Goal: Task Accomplishment & Management: Use online tool/utility

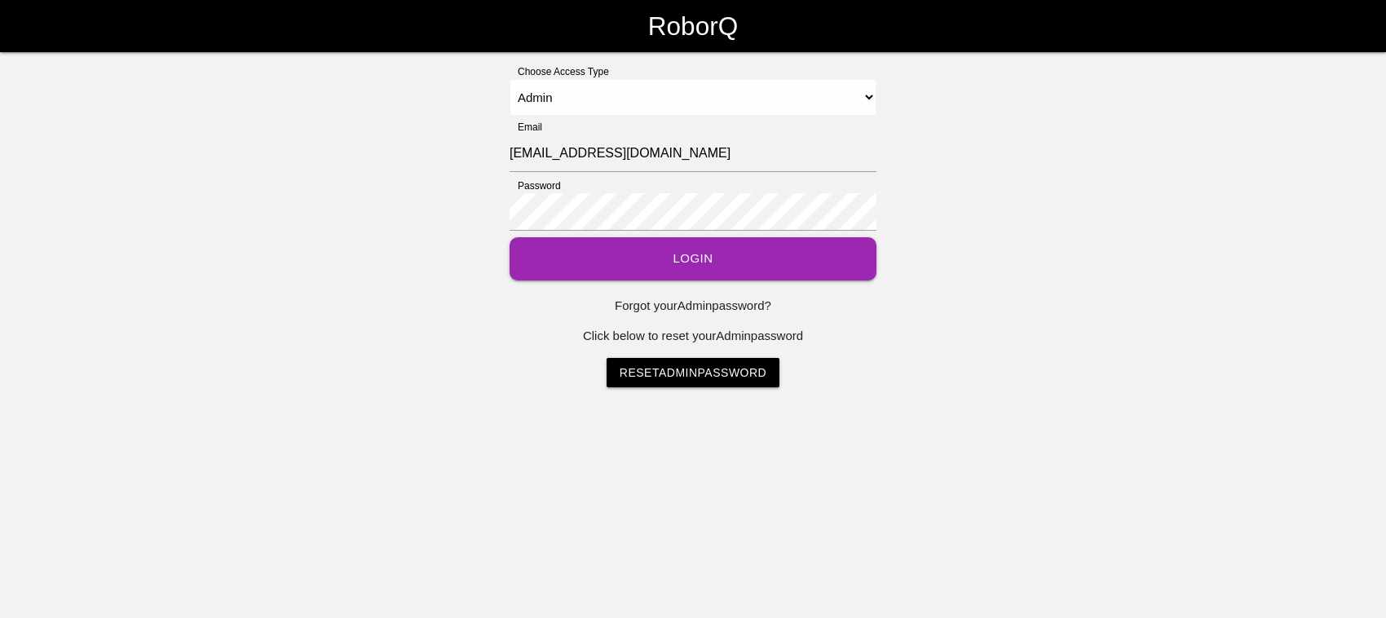
select select "Admin"
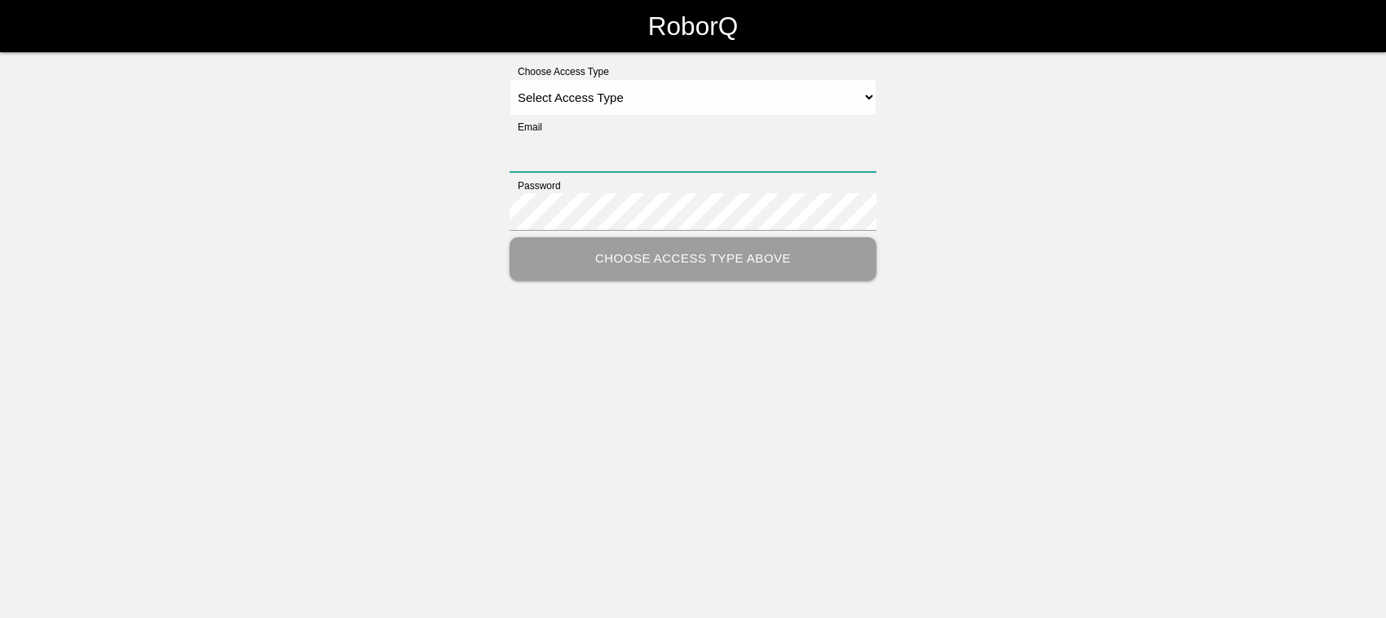
type input "[EMAIL_ADDRESS][DOMAIN_NAME]"
click at [588, 95] on select "Select Access Type Admin Customer Supervisor Worker" at bounding box center [692, 97] width 367 height 37
select select "Admin"
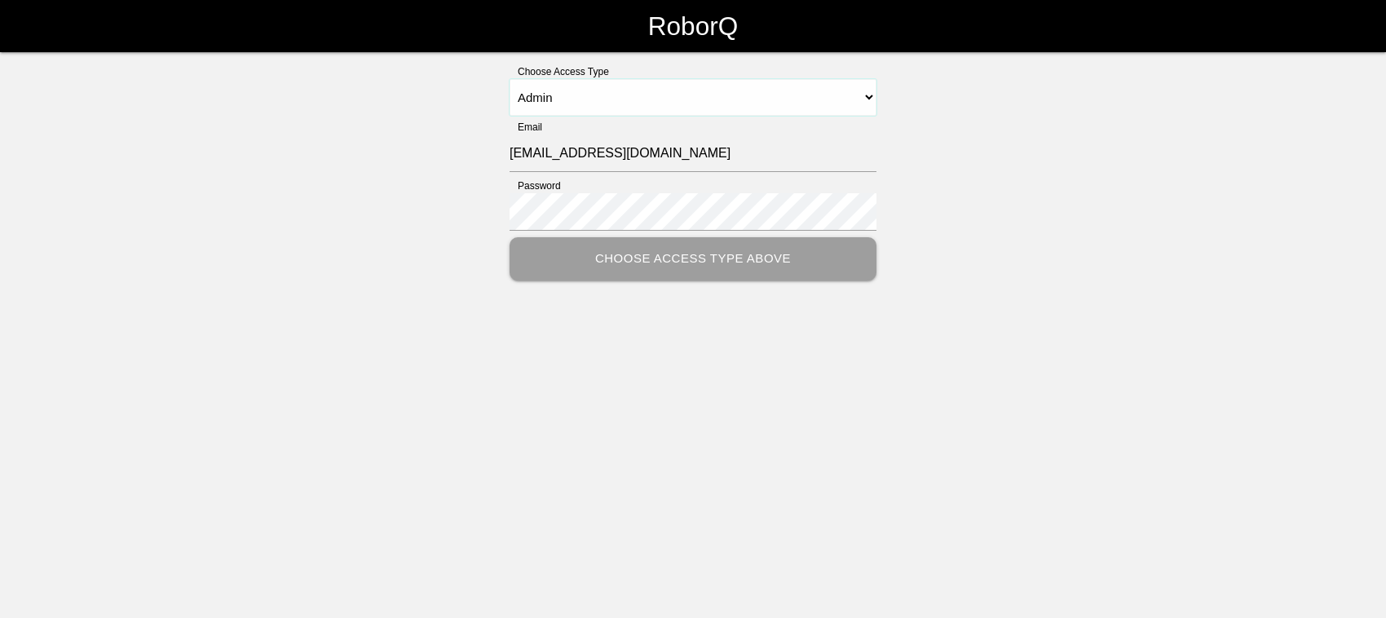
click at [509, 79] on select "Select Access Type Admin Customer Supervisor Worker" at bounding box center [692, 97] width 367 height 37
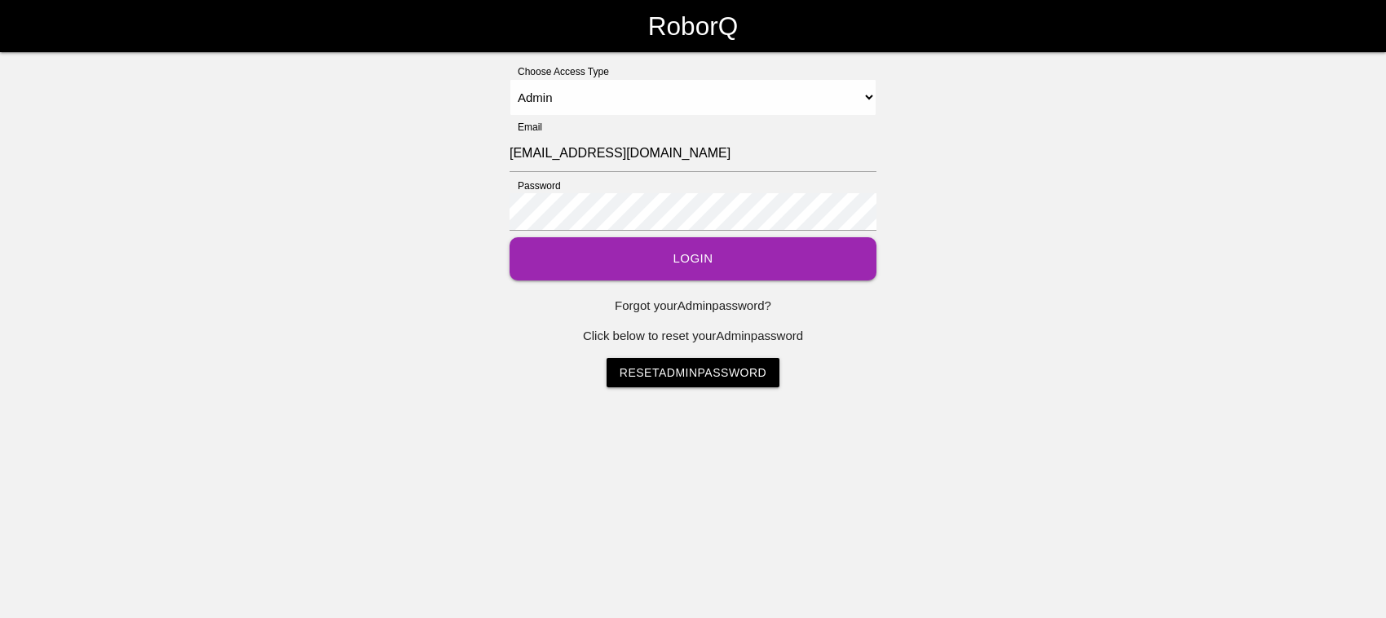
click at [630, 257] on button "Login" at bounding box center [692, 258] width 367 height 43
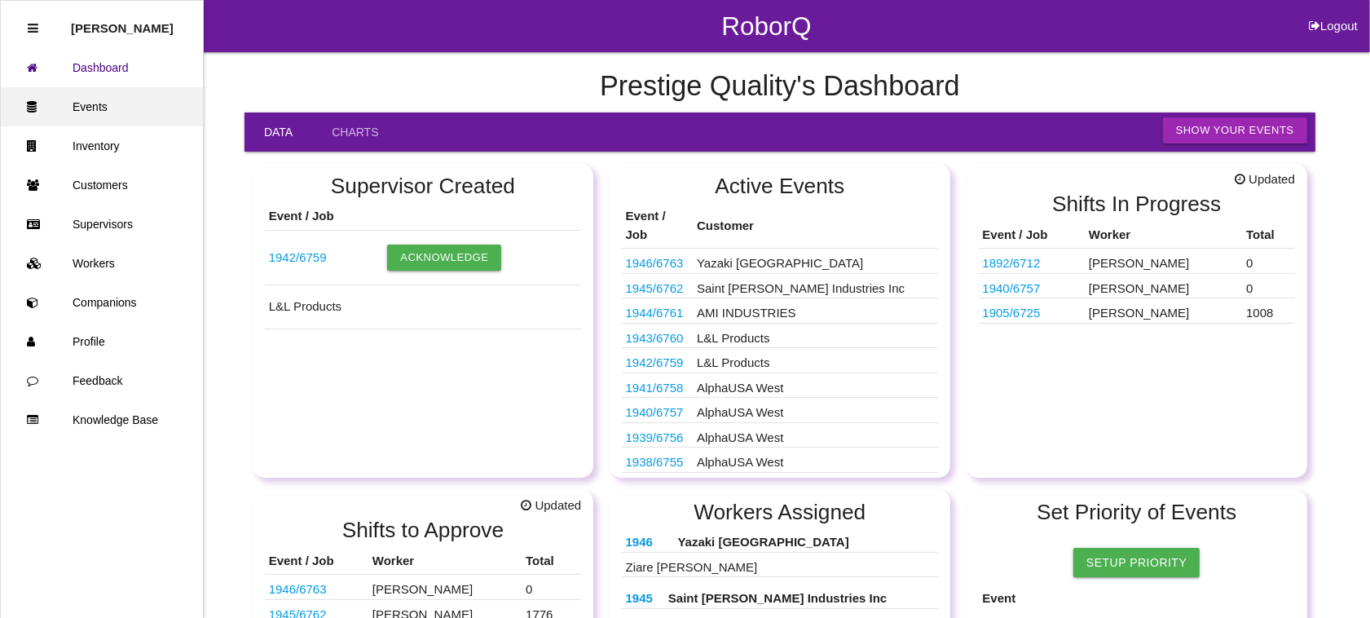
click at [131, 94] on link "Events" at bounding box center [102, 106] width 202 height 39
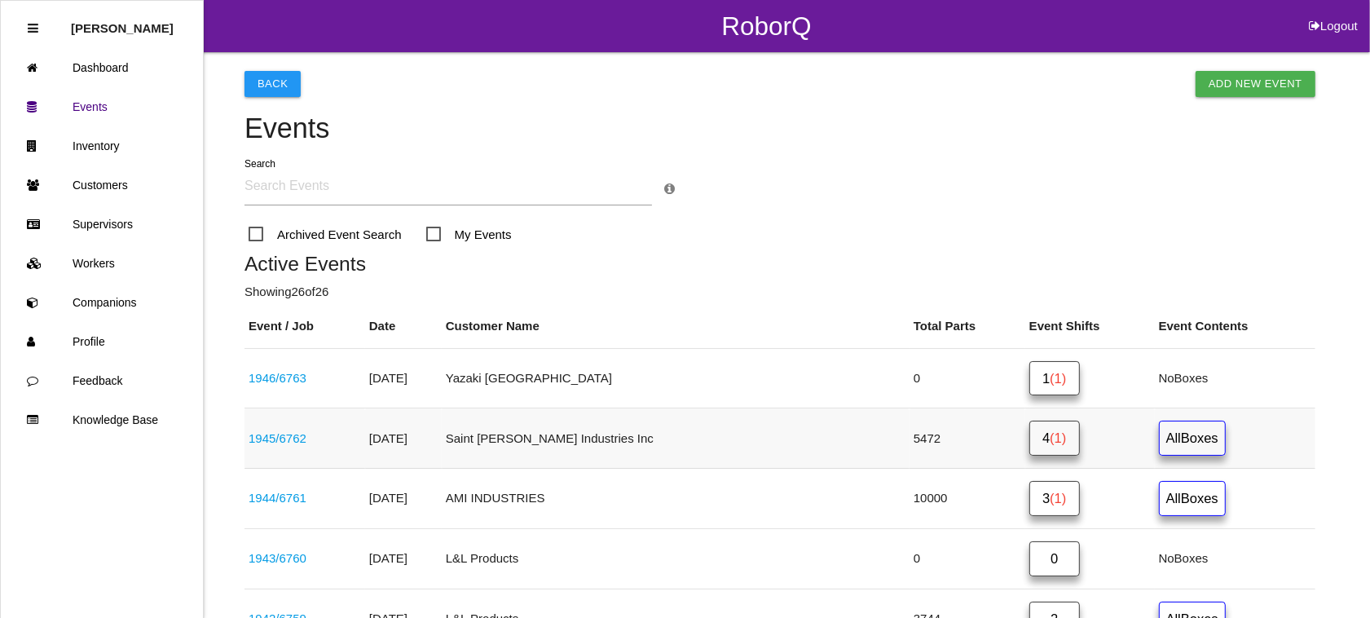
click at [1050, 440] on span "(1)" at bounding box center [1058, 437] width 16 height 15
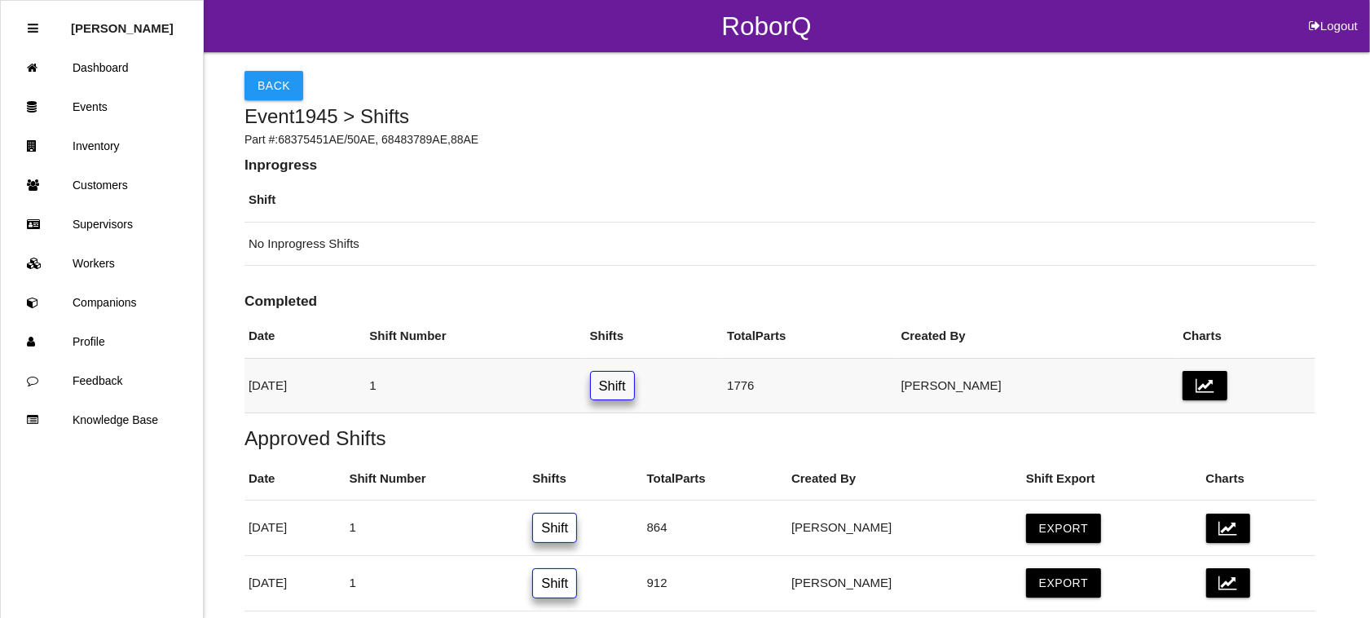
click at [635, 381] on link "Shift" at bounding box center [612, 386] width 45 height 30
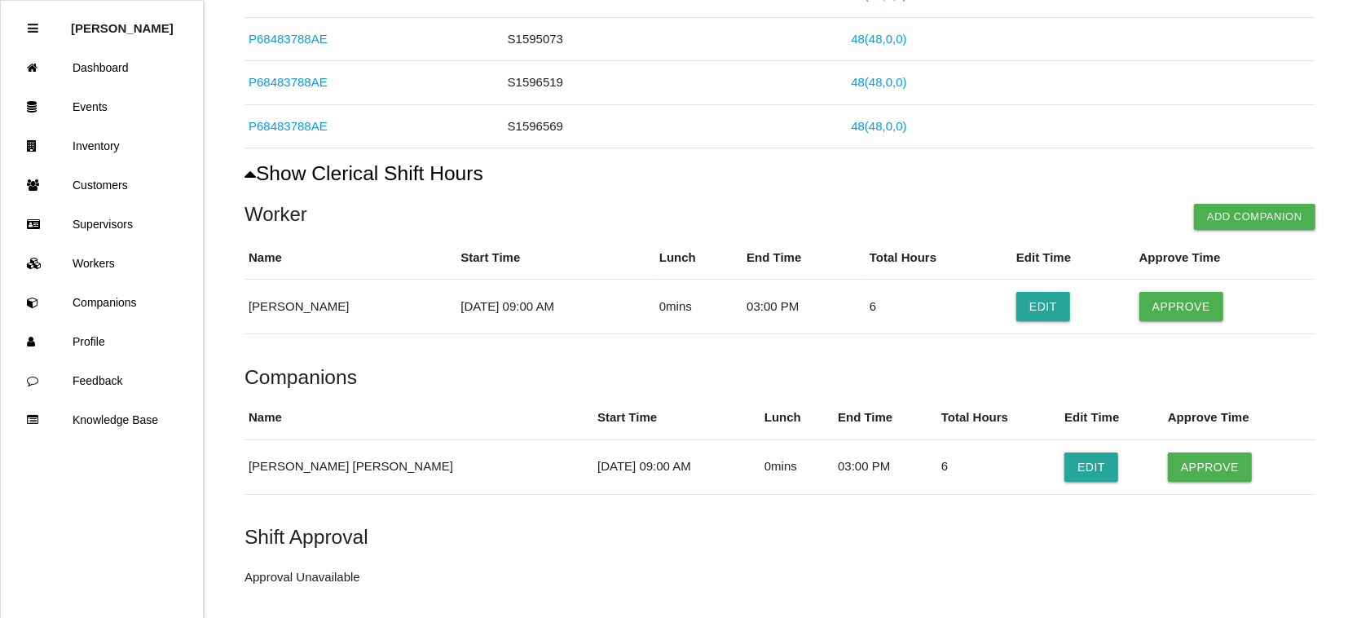
scroll to position [2010, 0]
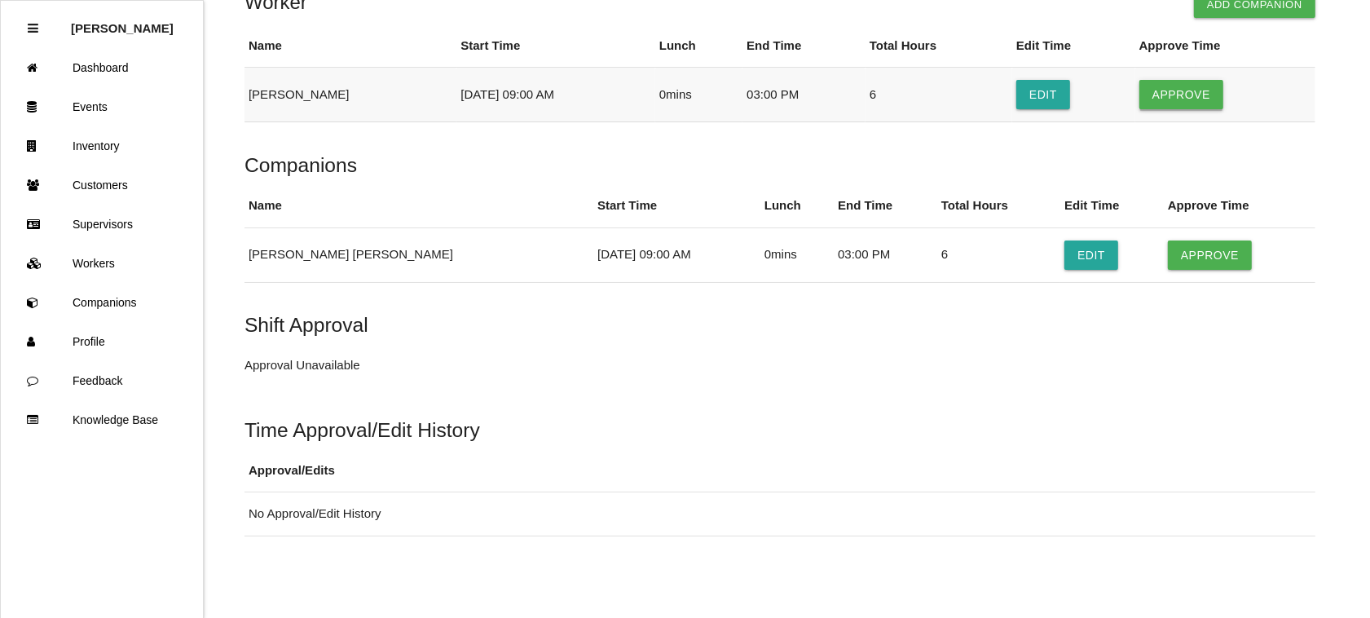
click at [1188, 96] on button "Approve" at bounding box center [1181, 94] width 84 height 29
click at [1187, 246] on button "Approve" at bounding box center [1210, 254] width 84 height 29
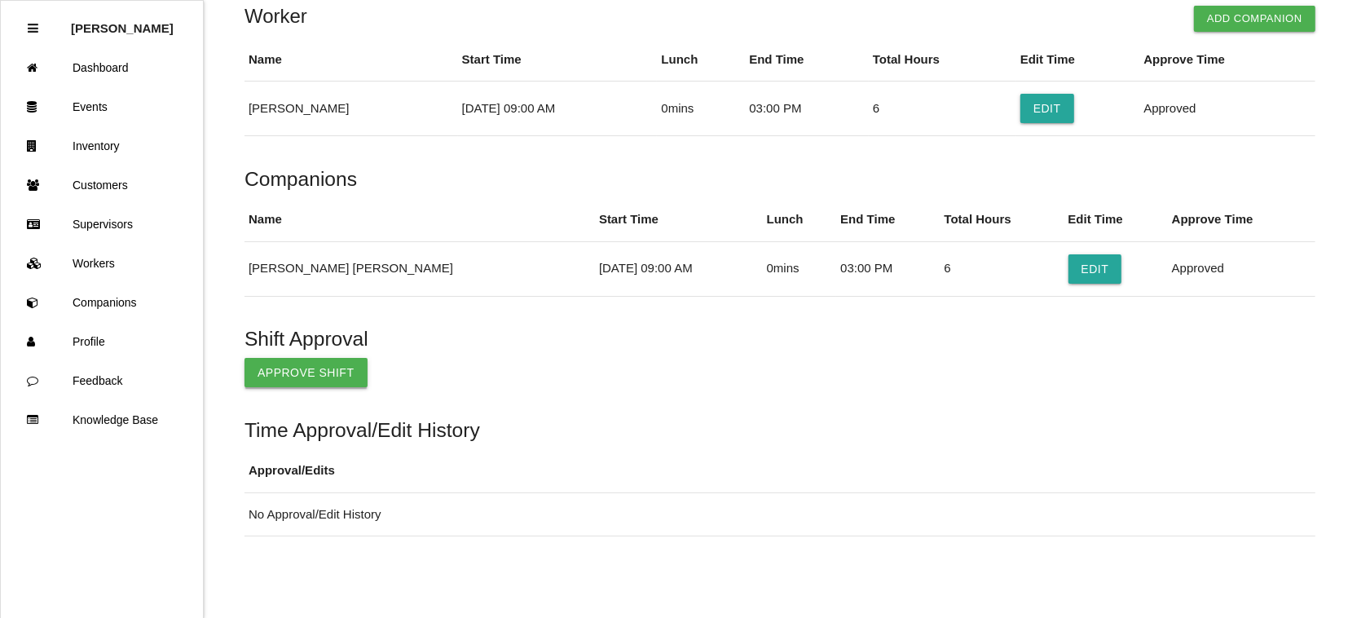
click at [287, 376] on button "Approve Shift" at bounding box center [306, 372] width 123 height 29
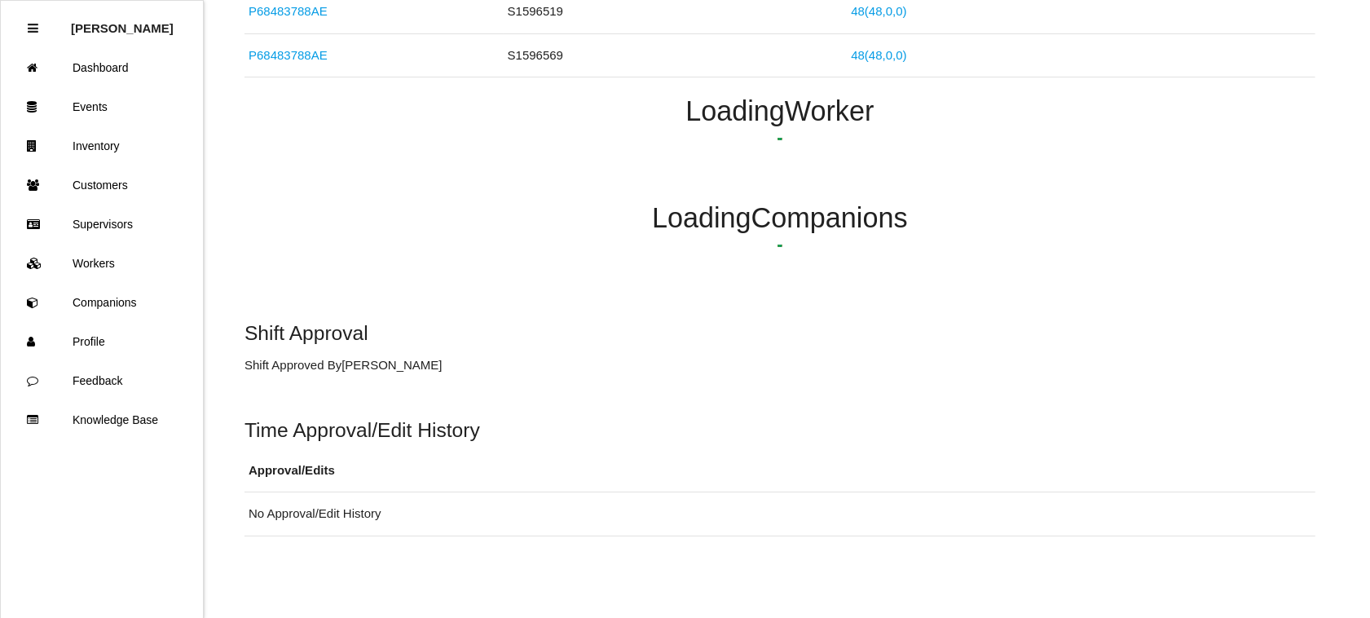
scroll to position [1965, 0]
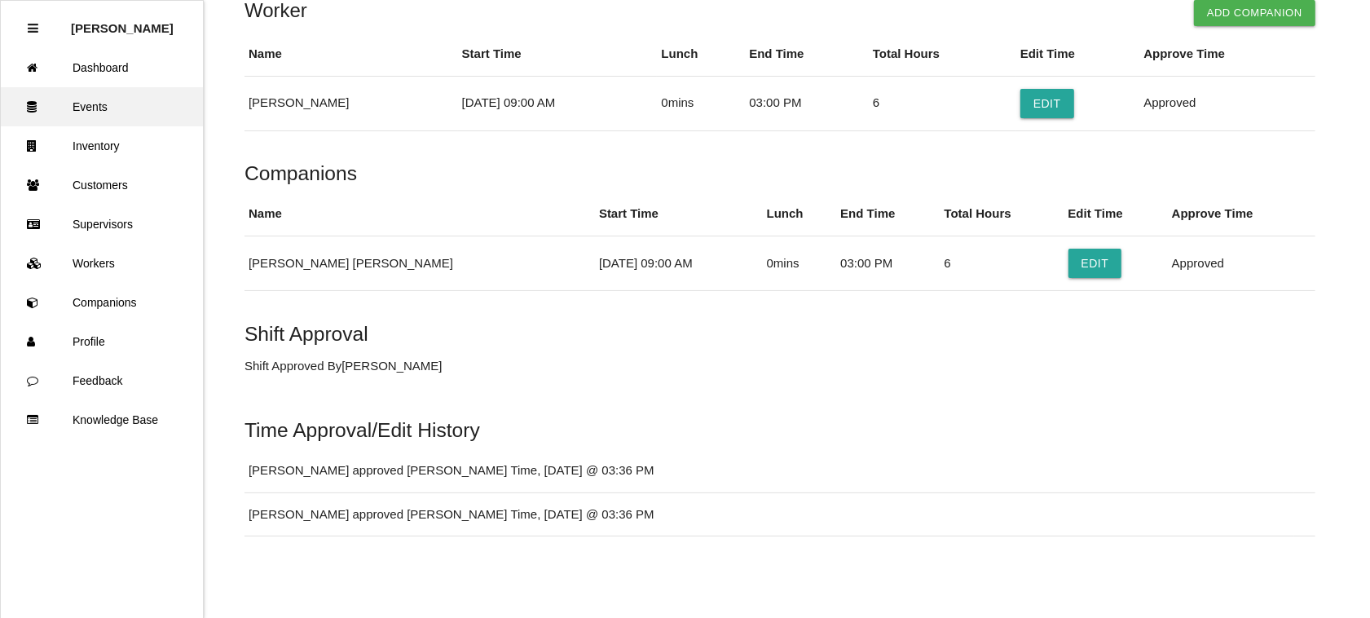
click at [74, 99] on link "Events" at bounding box center [102, 106] width 202 height 39
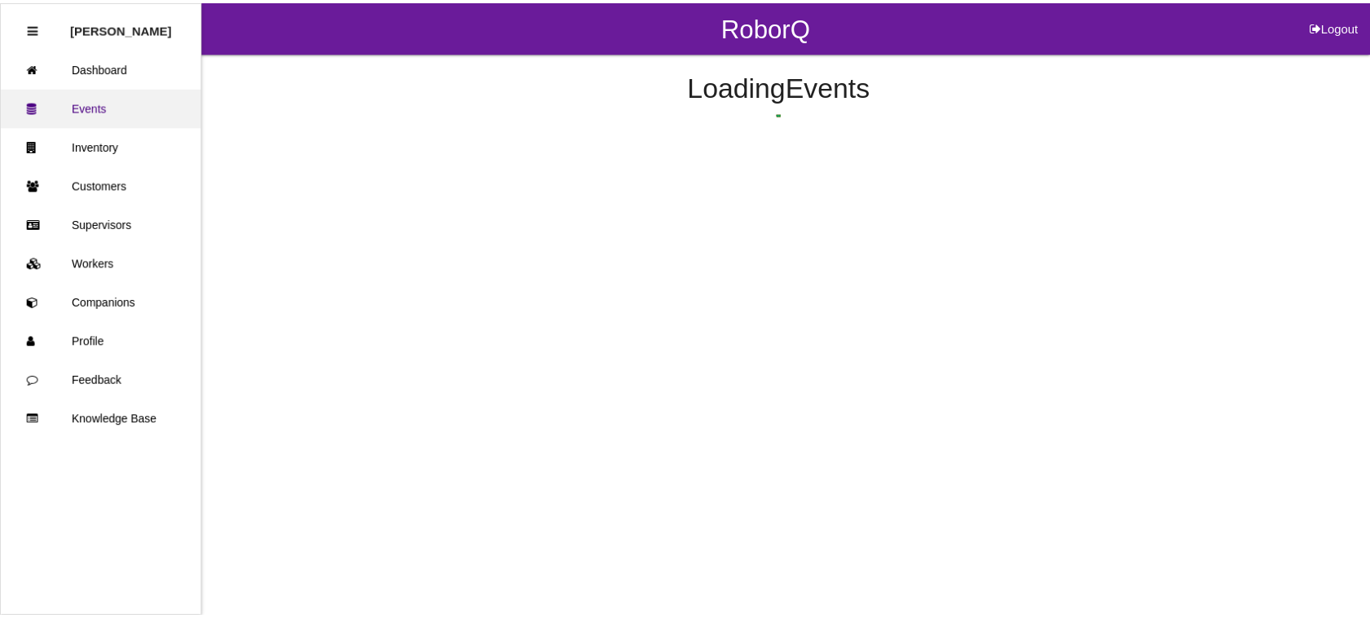
scroll to position [104, 0]
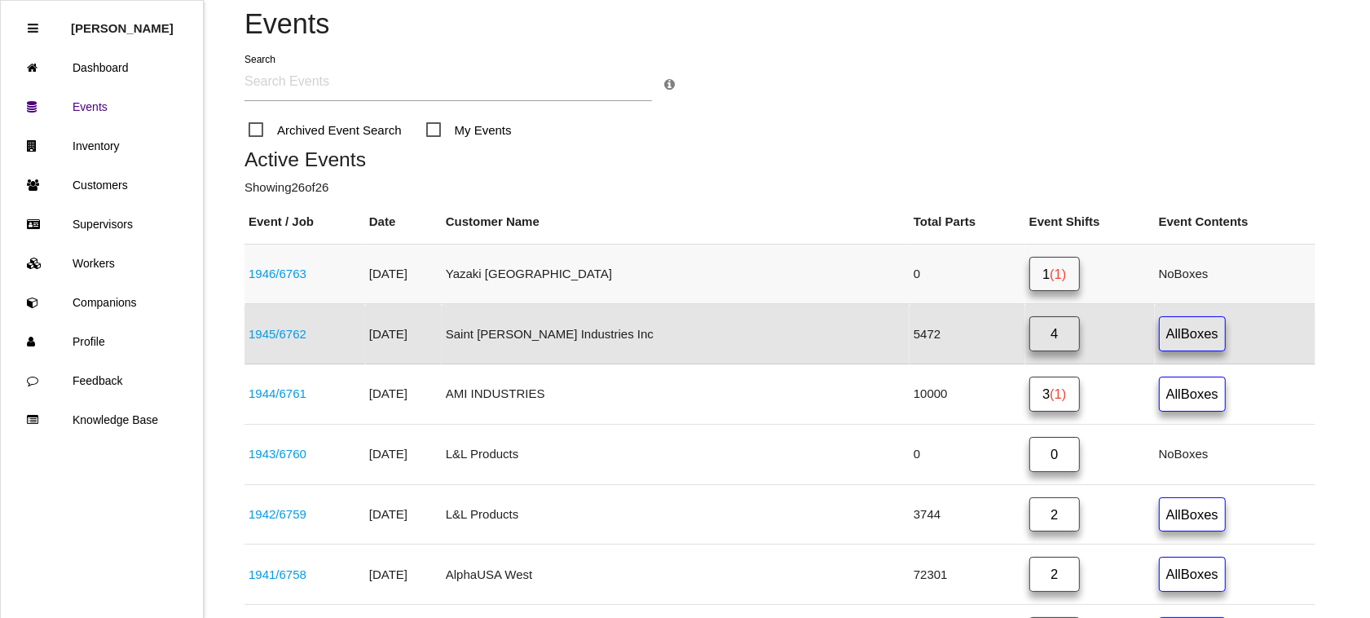
click at [1050, 267] on span "(1)" at bounding box center [1058, 274] width 16 height 15
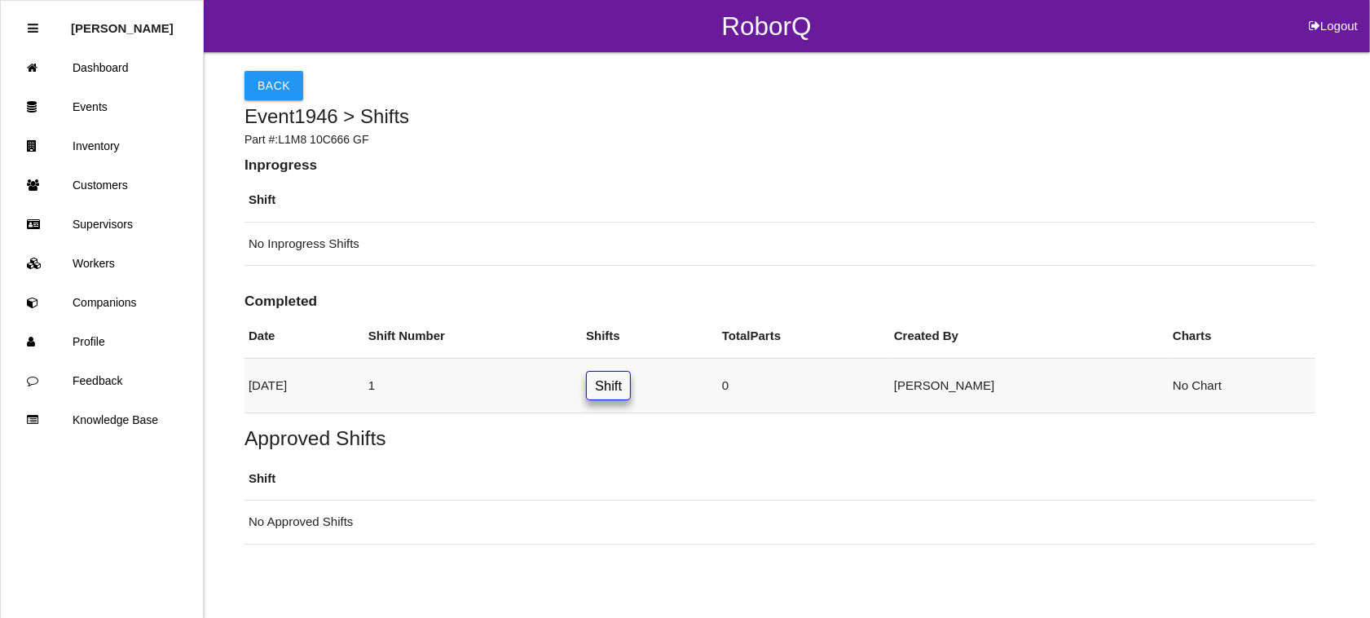
click at [631, 391] on link "Shift" at bounding box center [608, 386] width 45 height 30
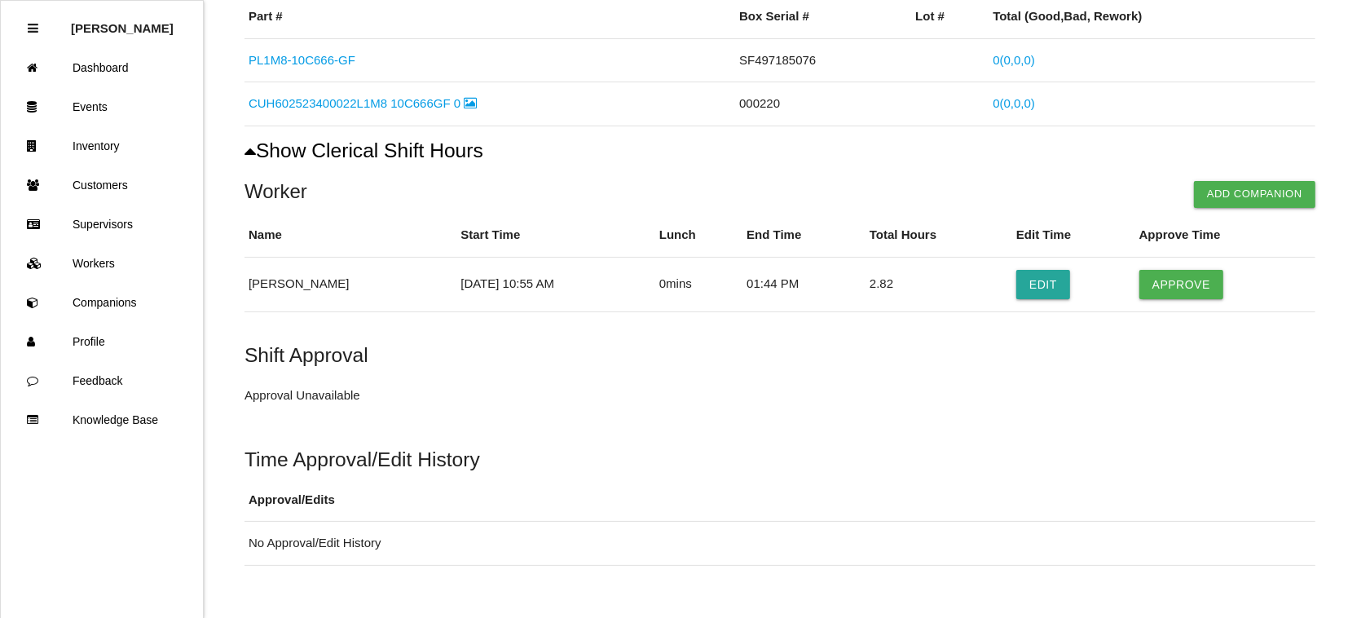
scroll to position [306, 0]
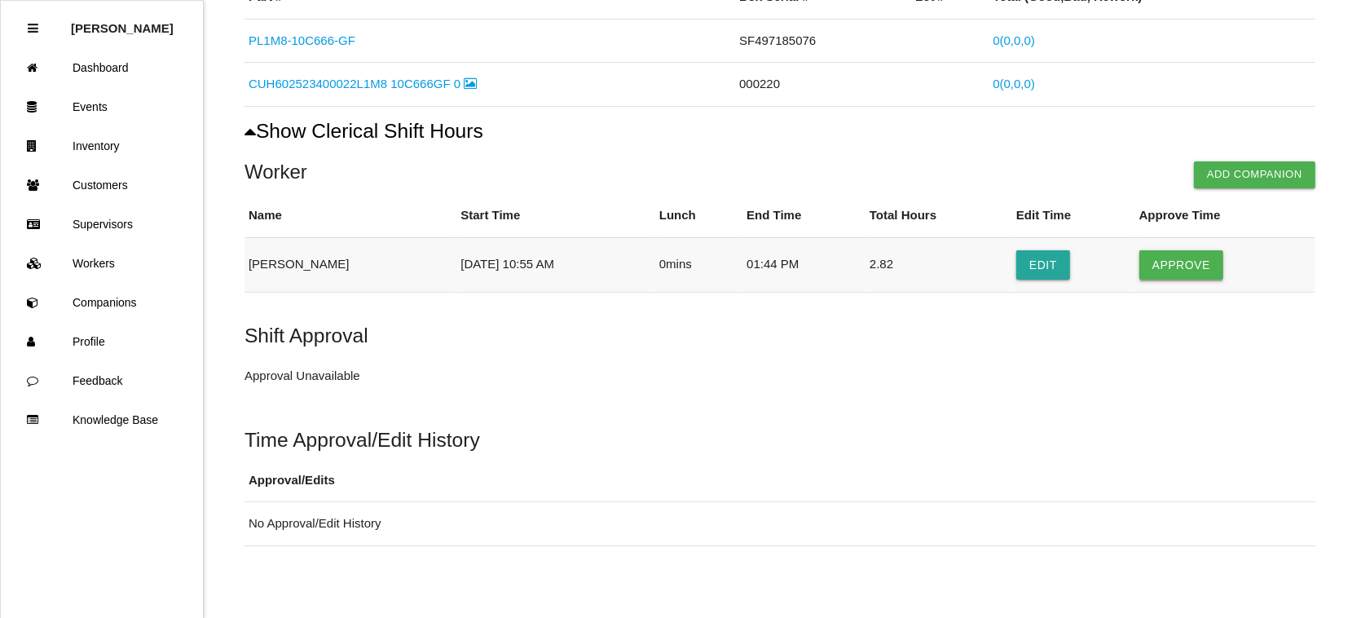
click at [1200, 263] on button "Approve" at bounding box center [1181, 264] width 84 height 29
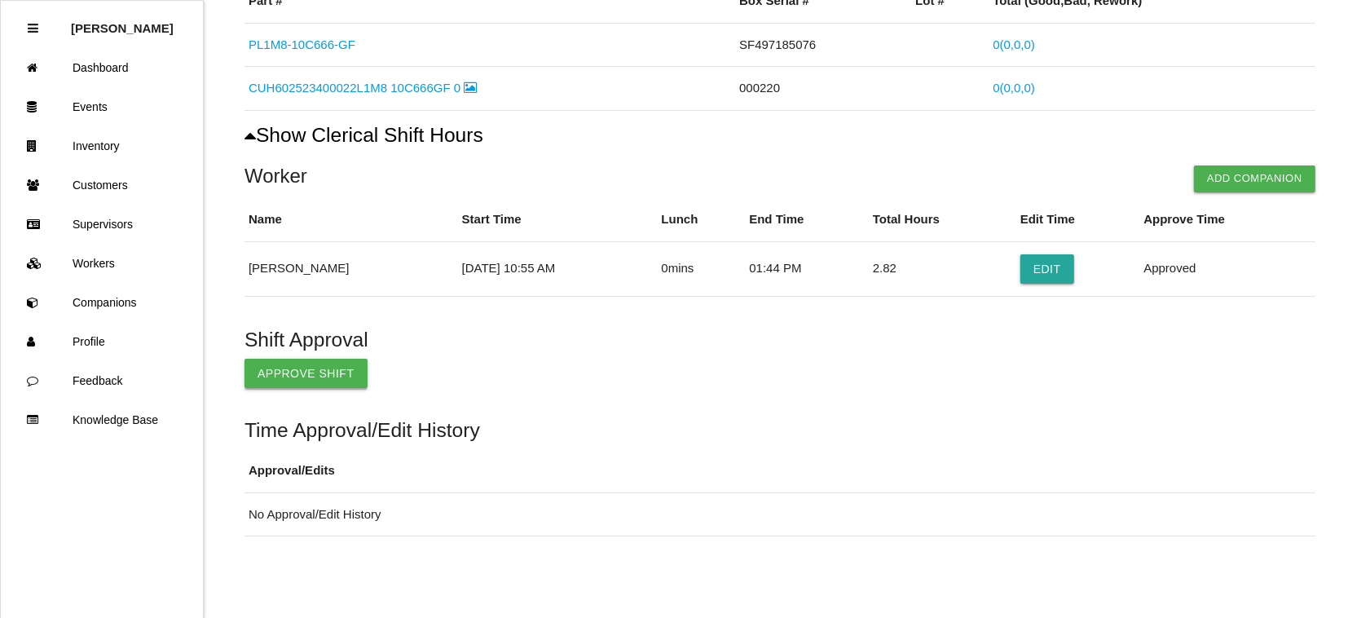
click at [302, 368] on button "Approve Shift" at bounding box center [306, 373] width 123 height 29
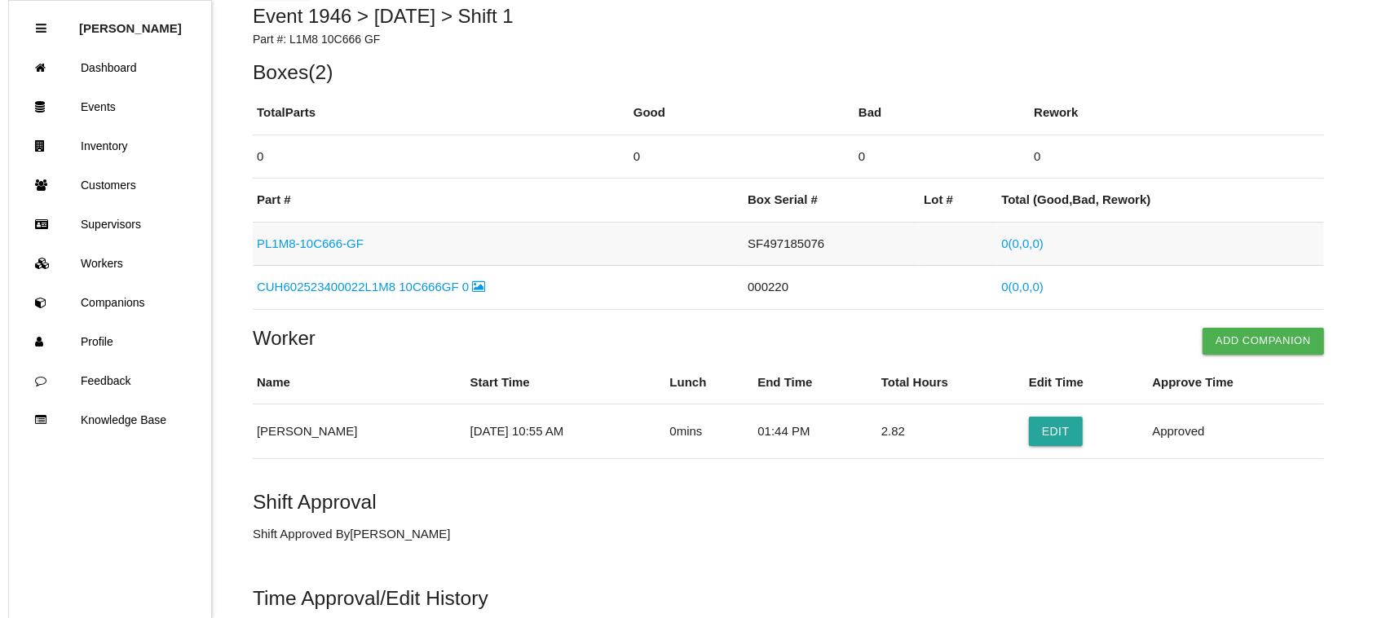
scroll to position [0, 0]
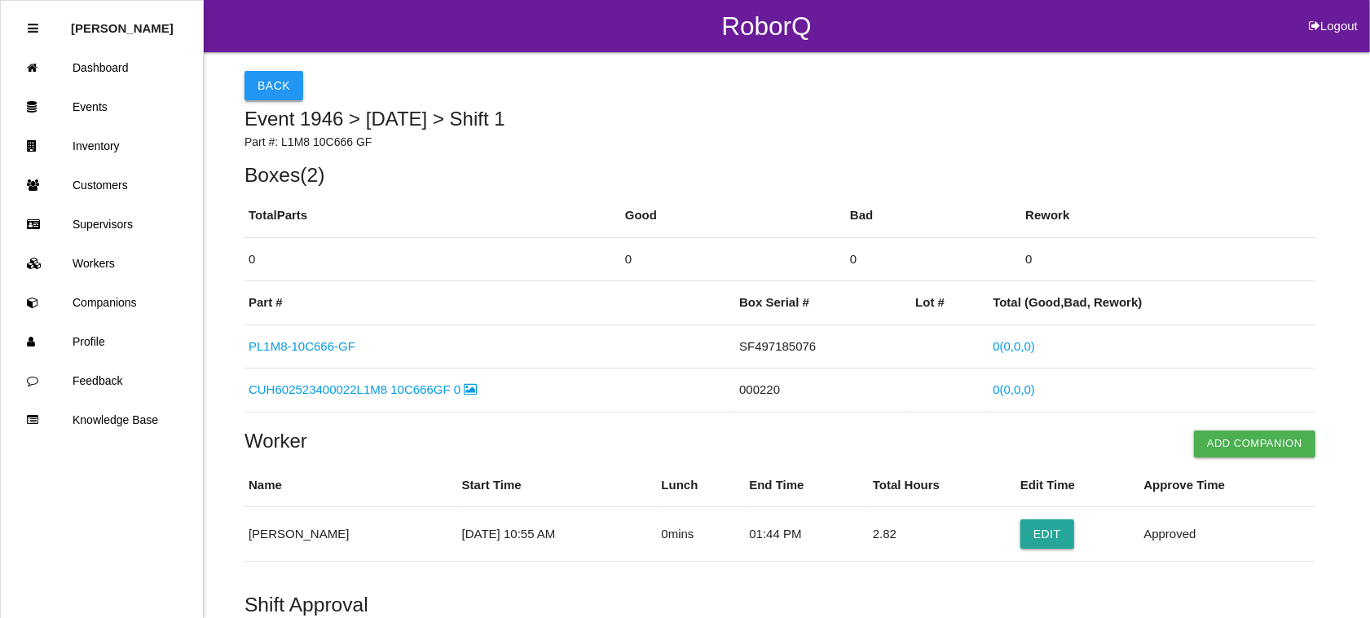
click at [286, 87] on button "Back" at bounding box center [274, 85] width 59 height 29
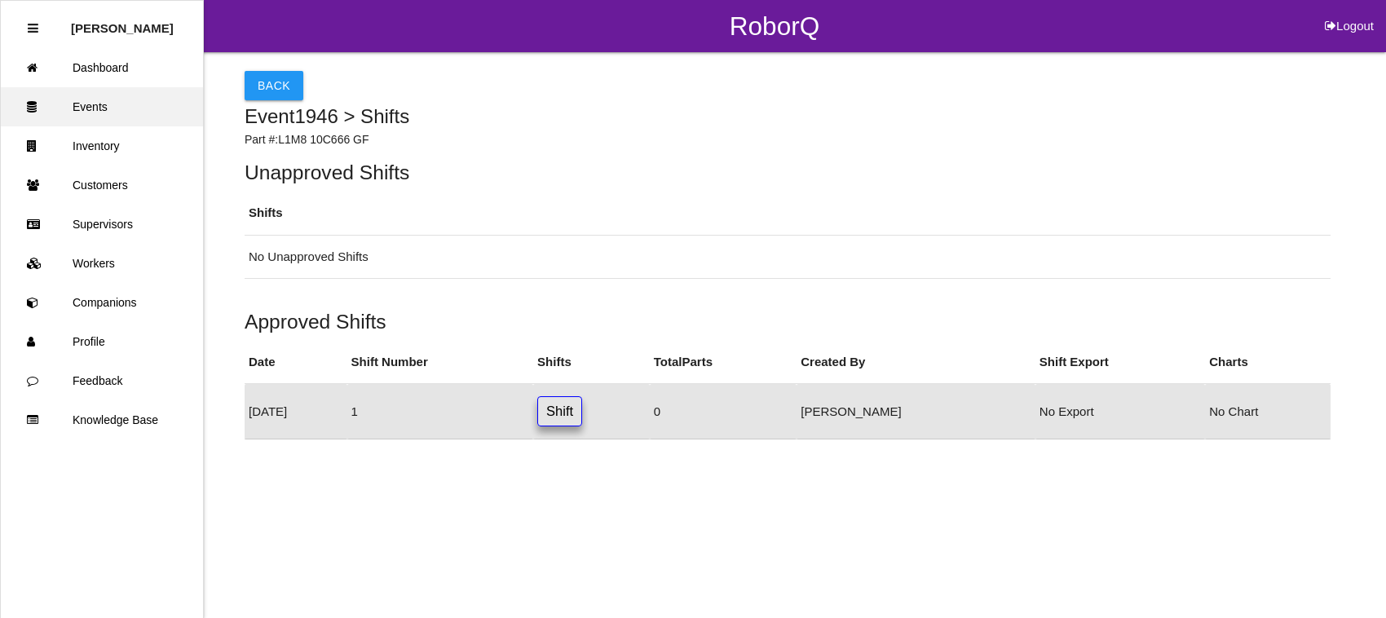
click at [155, 112] on link "Events" at bounding box center [102, 106] width 202 height 39
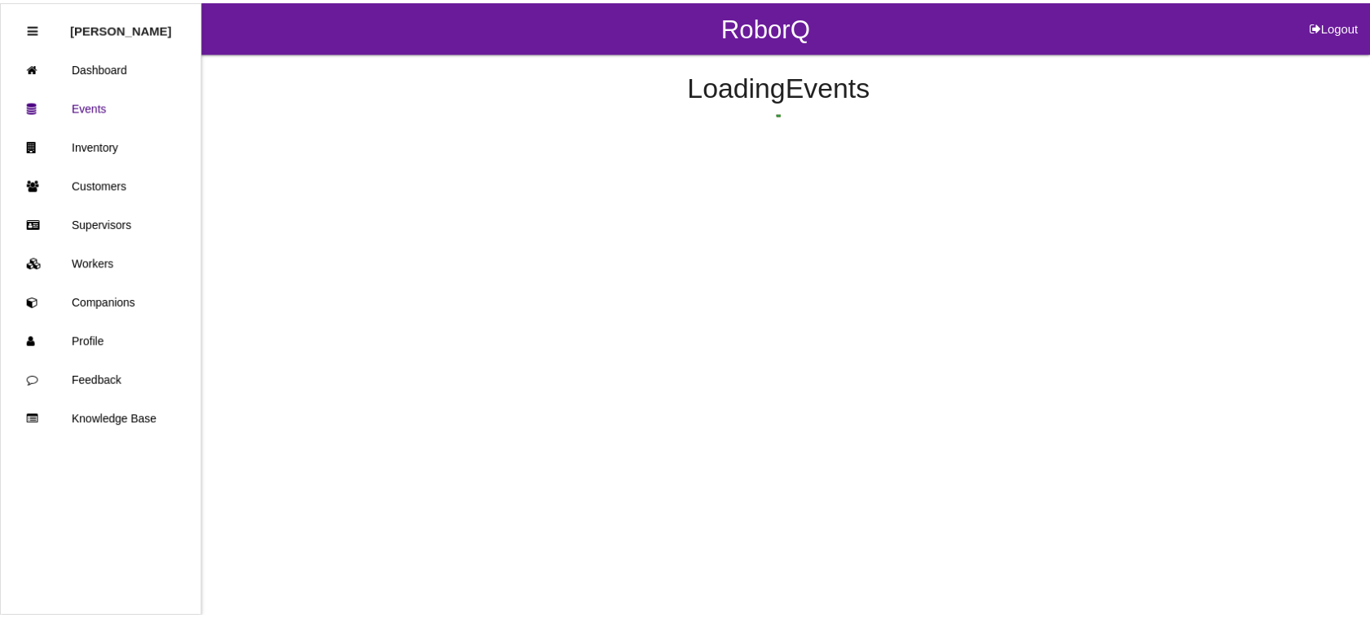
scroll to position [61, 0]
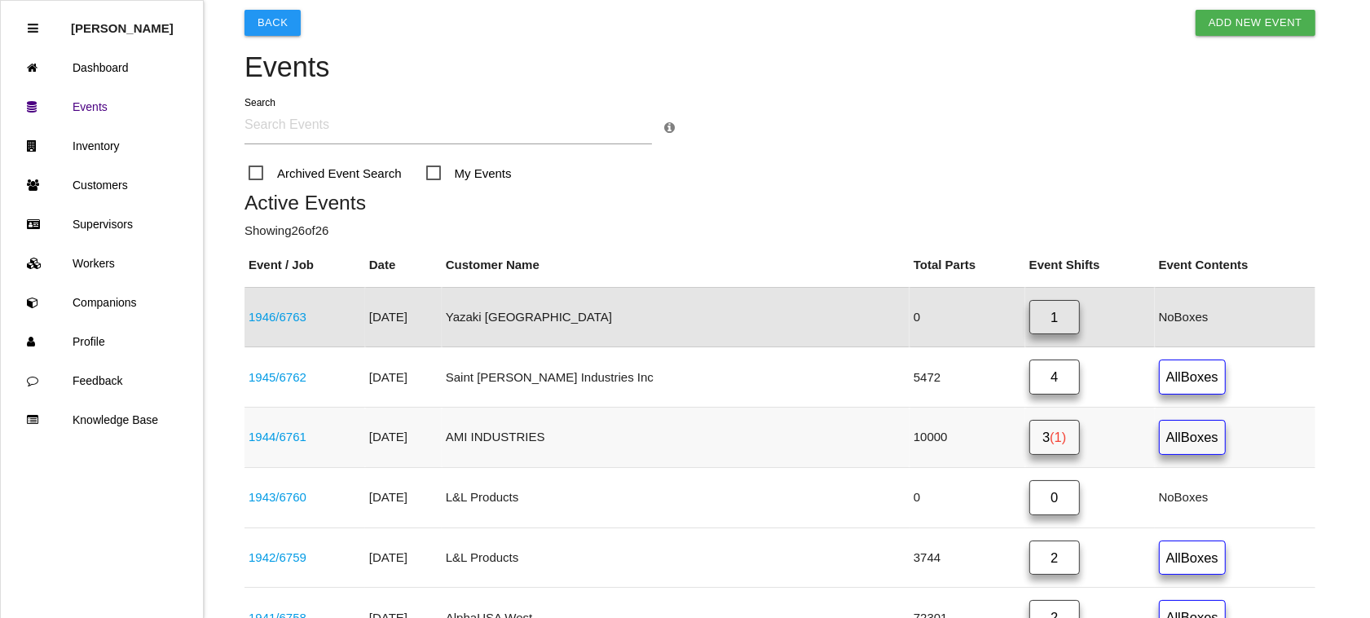
click at [1029, 434] on link "3 (1)" at bounding box center [1054, 437] width 51 height 35
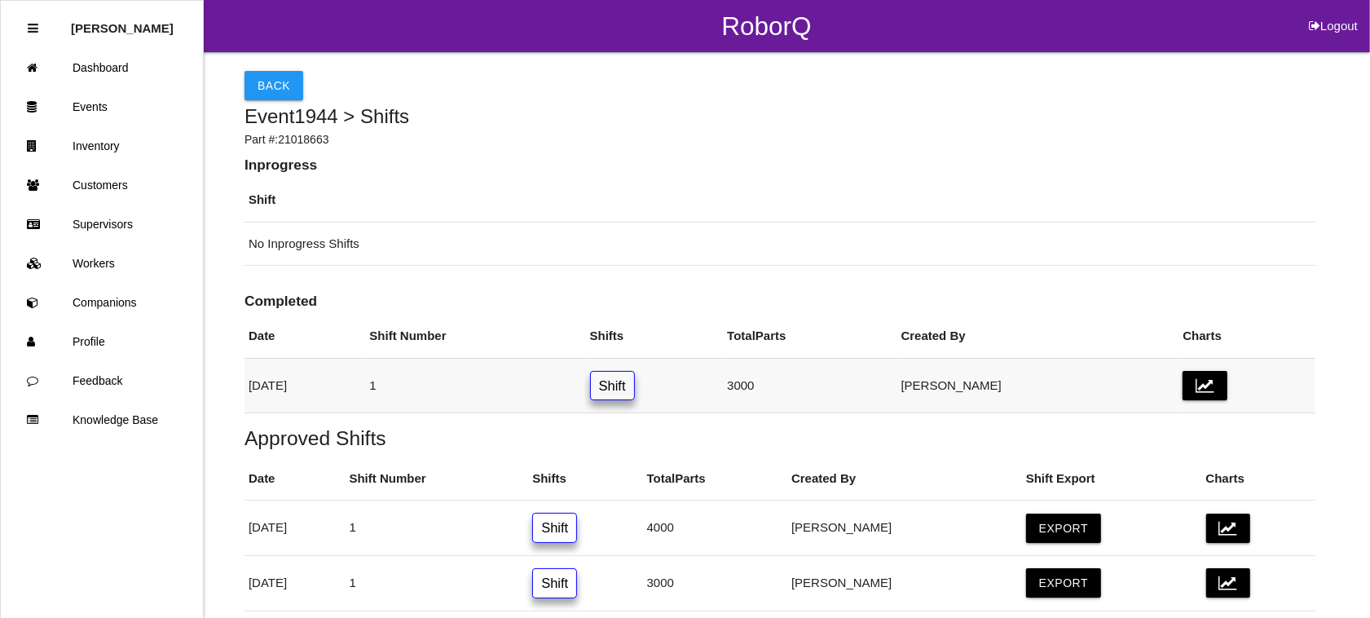
click at [635, 383] on link "Shift" at bounding box center [612, 386] width 45 height 30
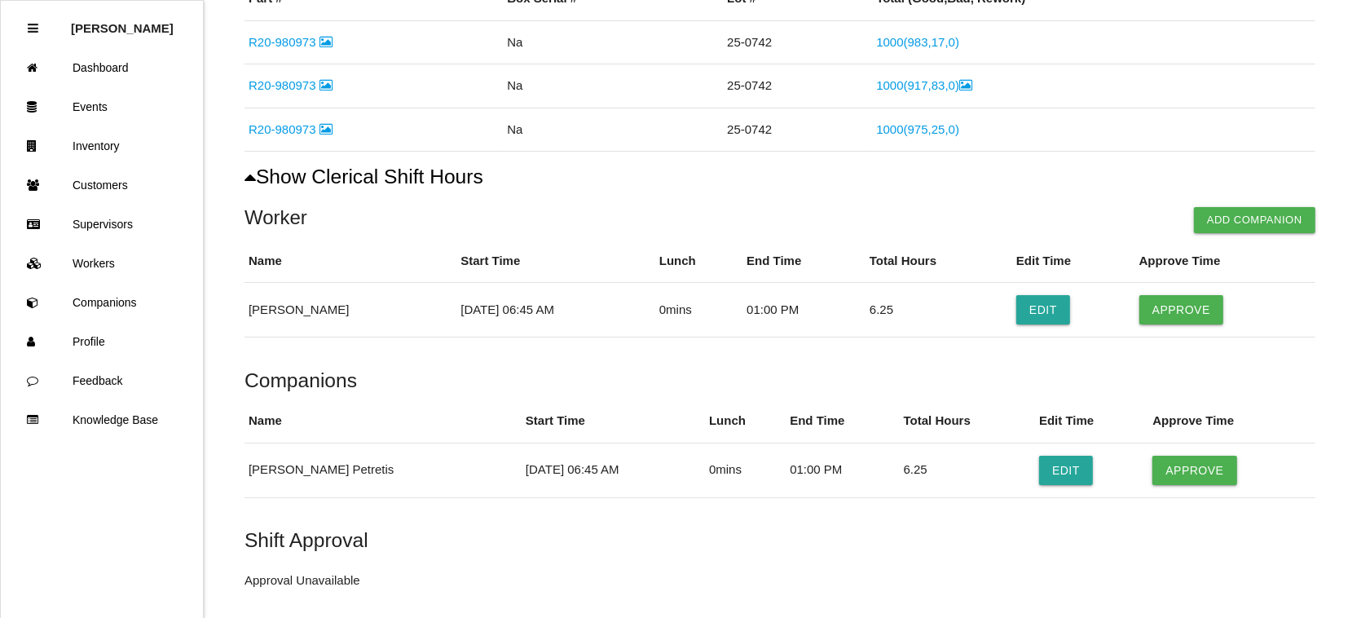
scroll to position [306, 0]
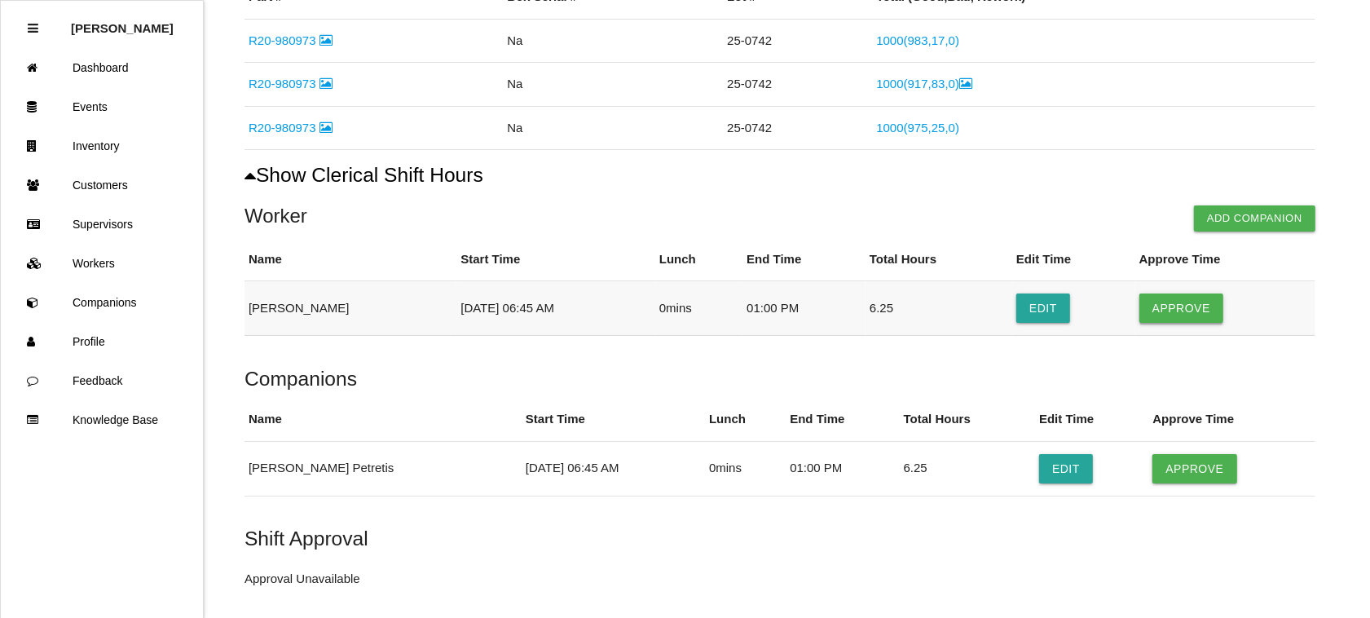
click at [1168, 307] on button "Approve" at bounding box center [1181, 307] width 84 height 29
click at [1180, 471] on button "Approve" at bounding box center [1194, 468] width 84 height 29
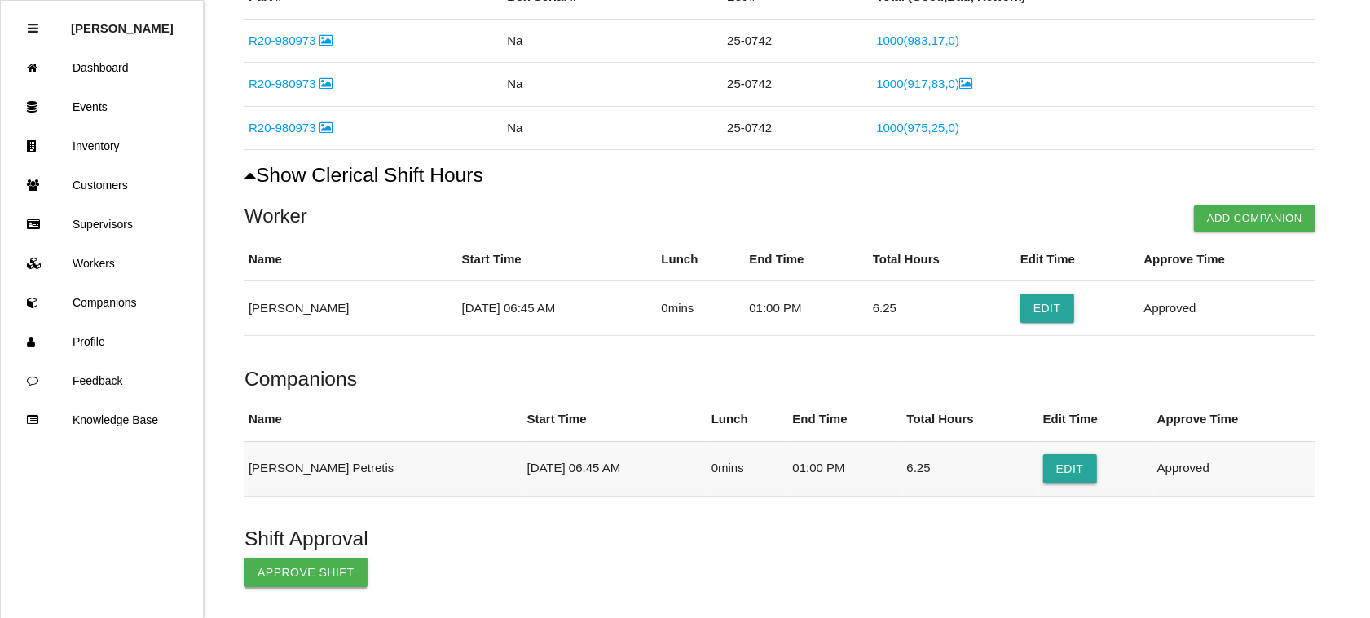
click at [262, 564] on button "Approve Shift" at bounding box center [306, 572] width 123 height 29
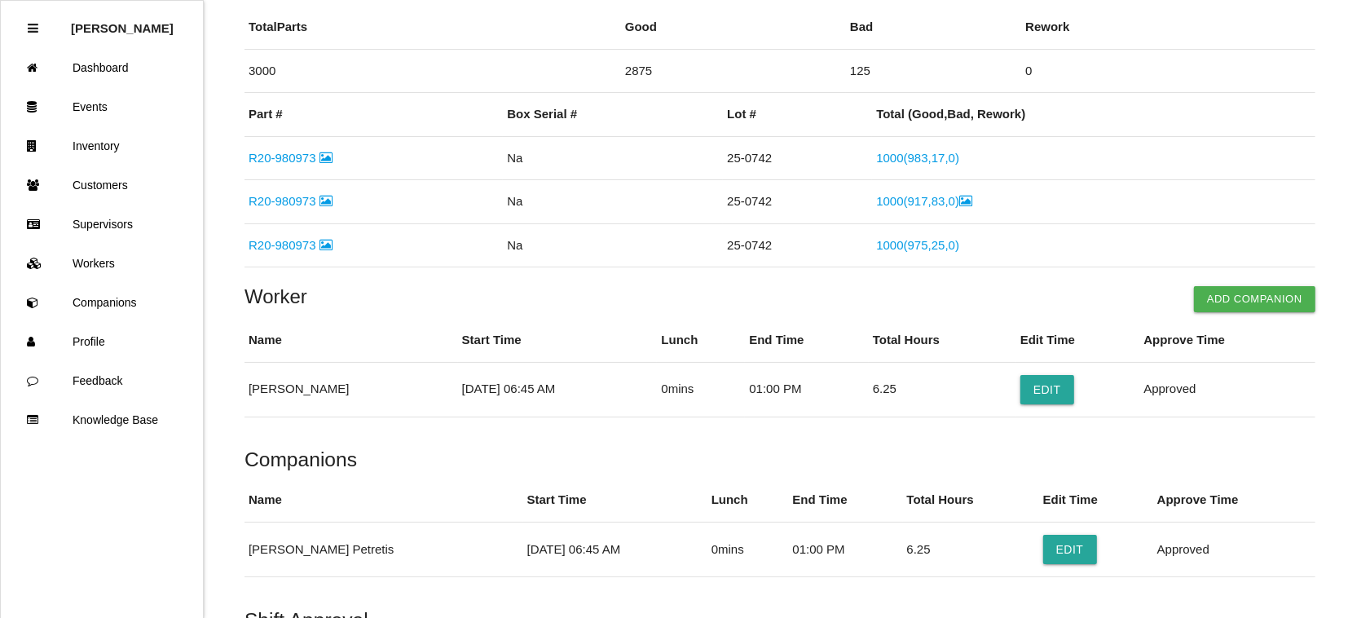
scroll to position [475, 0]
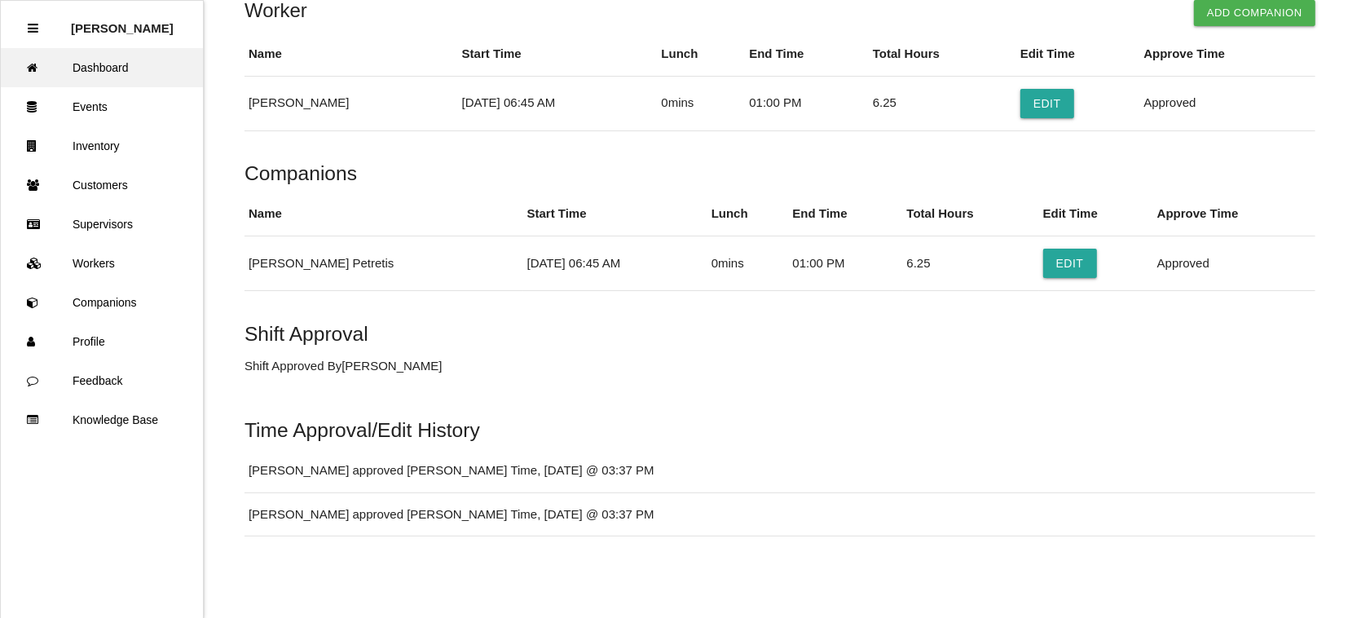
click at [120, 61] on link "Dashboard" at bounding box center [102, 67] width 202 height 39
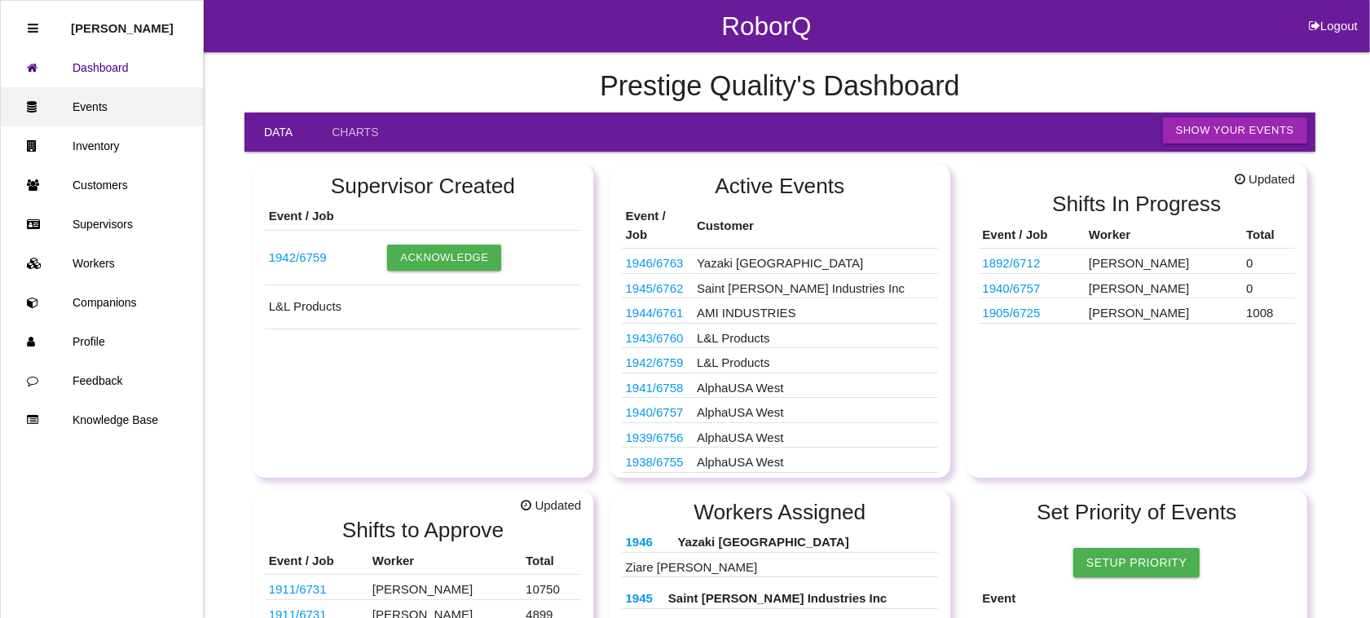
click at [114, 112] on link "Events" at bounding box center [102, 106] width 202 height 39
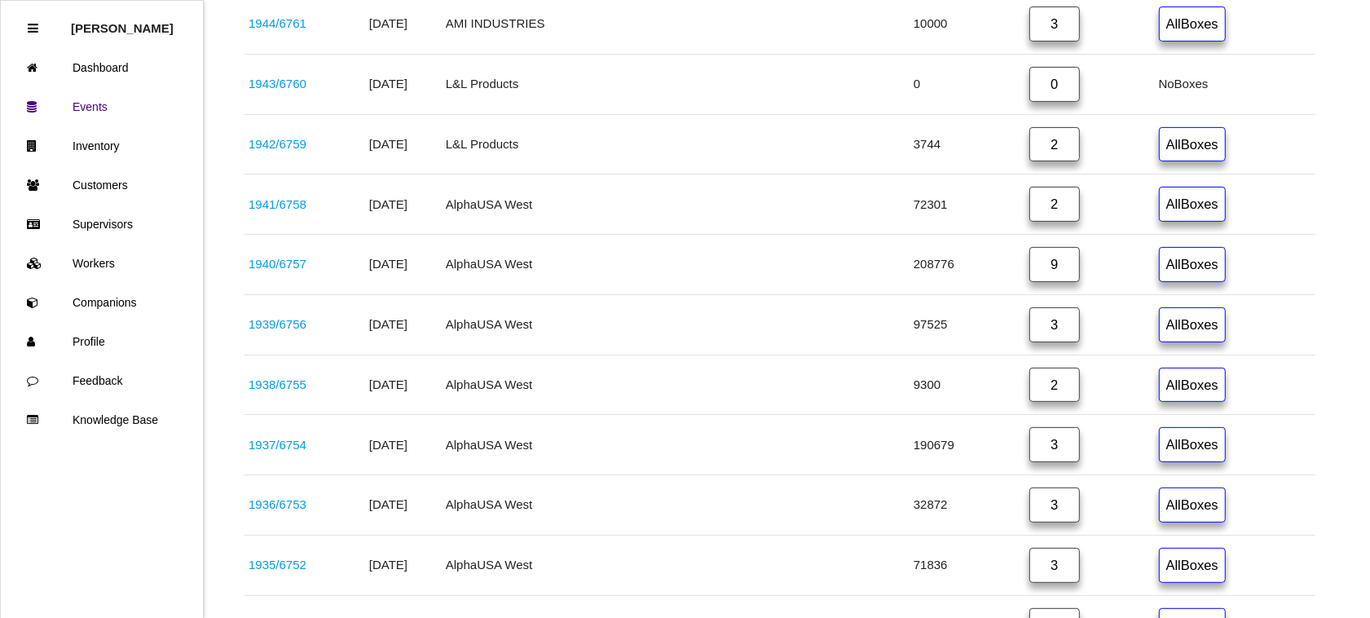
scroll to position [509, 0]
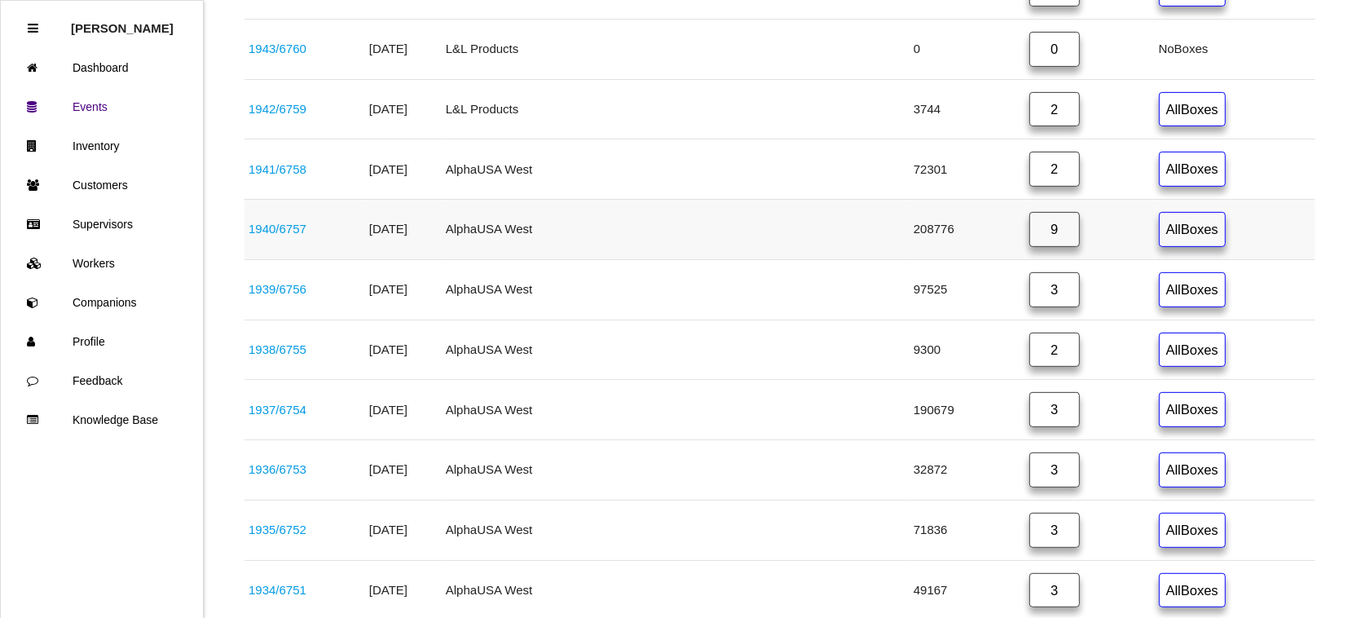
click at [1033, 230] on link "9" at bounding box center [1054, 229] width 51 height 35
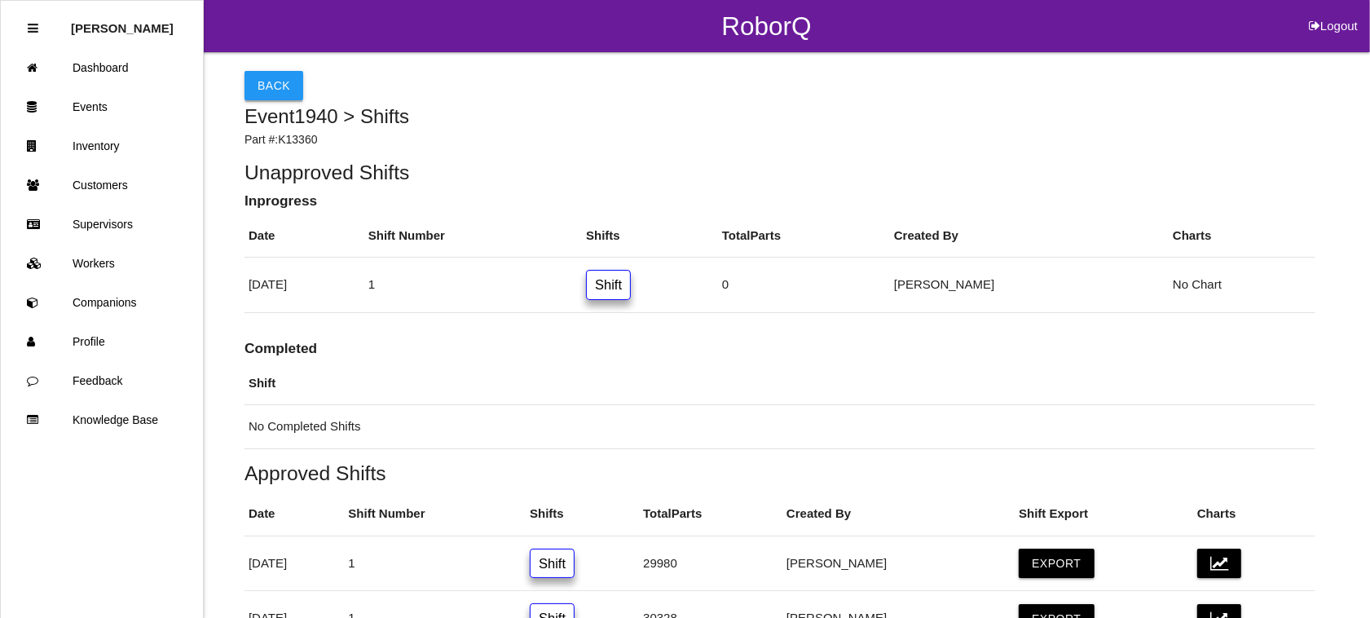
click at [253, 77] on button "Back" at bounding box center [274, 85] width 59 height 29
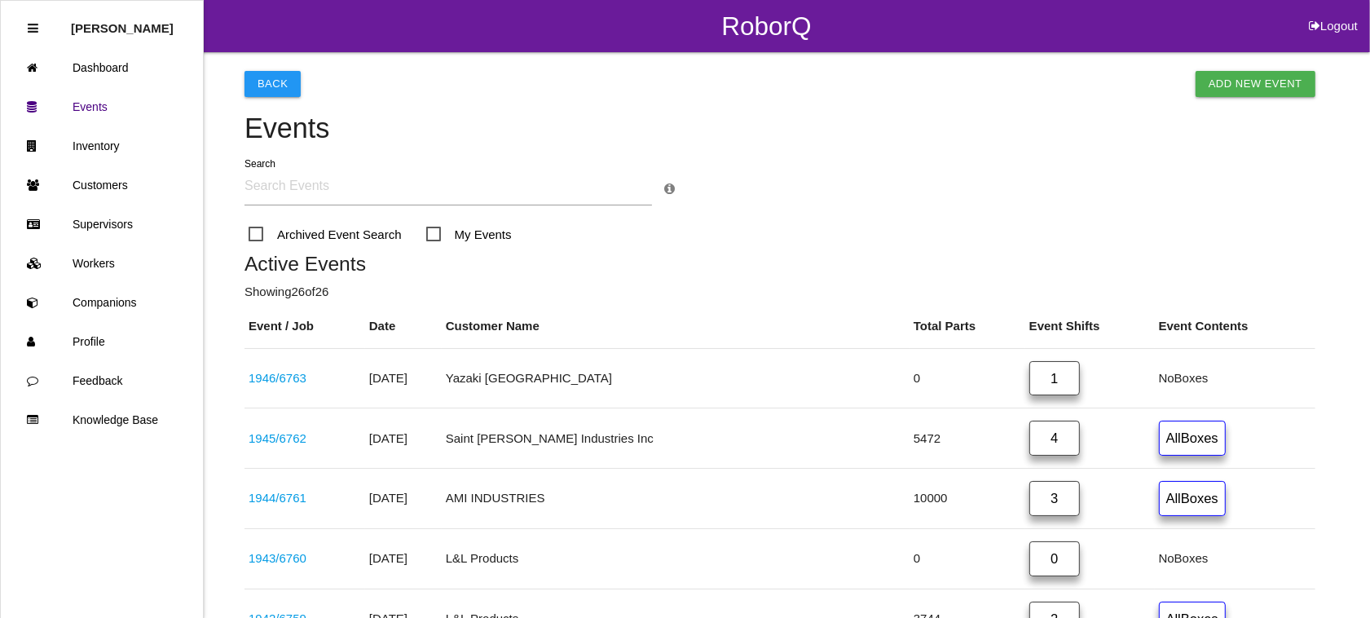
click at [1334, 12] on button "Logout" at bounding box center [1333, 6] width 73 height 12
select select "Admin"
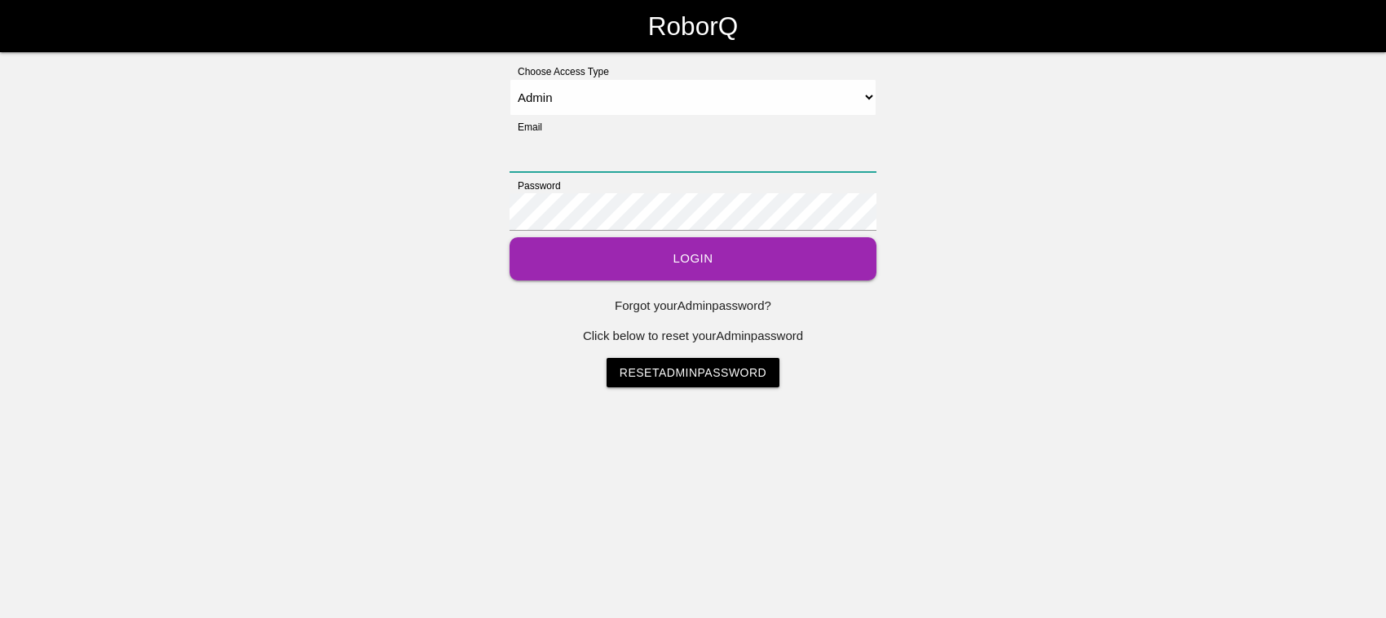
type input "[EMAIL_ADDRESS][DOMAIN_NAME]"
